Goal: Task Accomplishment & Management: Manage account settings

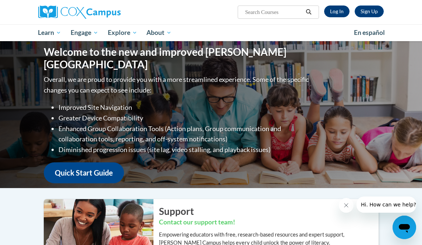
click at [337, 11] on link "Log In" at bounding box center [336, 12] width 25 height 12
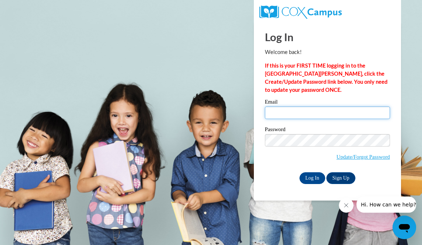
type input "tlfreeman@butler.edu"
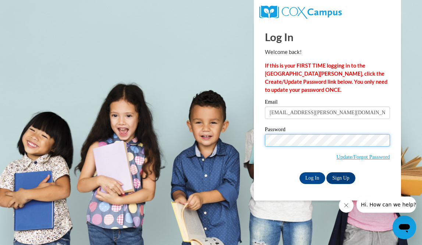
click at [311, 177] on input "Log In" at bounding box center [312, 178] width 26 height 12
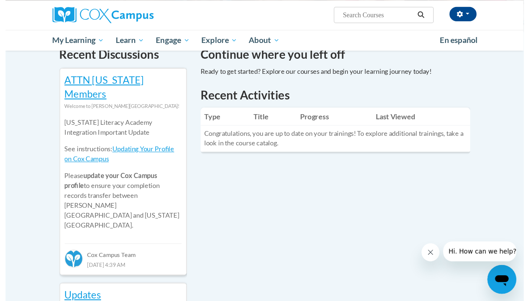
scroll to position [240, 0]
